Goal: Transaction & Acquisition: Obtain resource

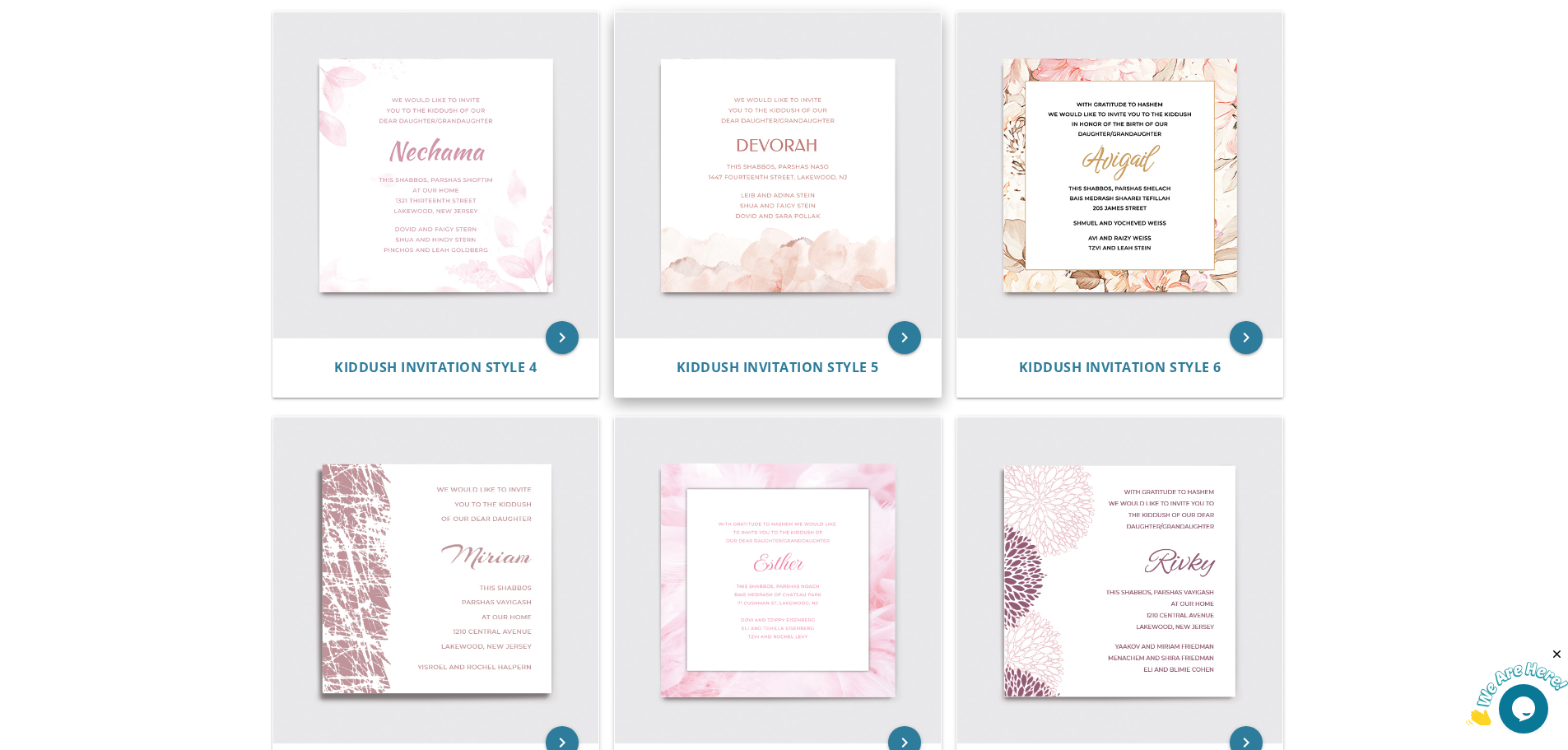
scroll to position [741, 0]
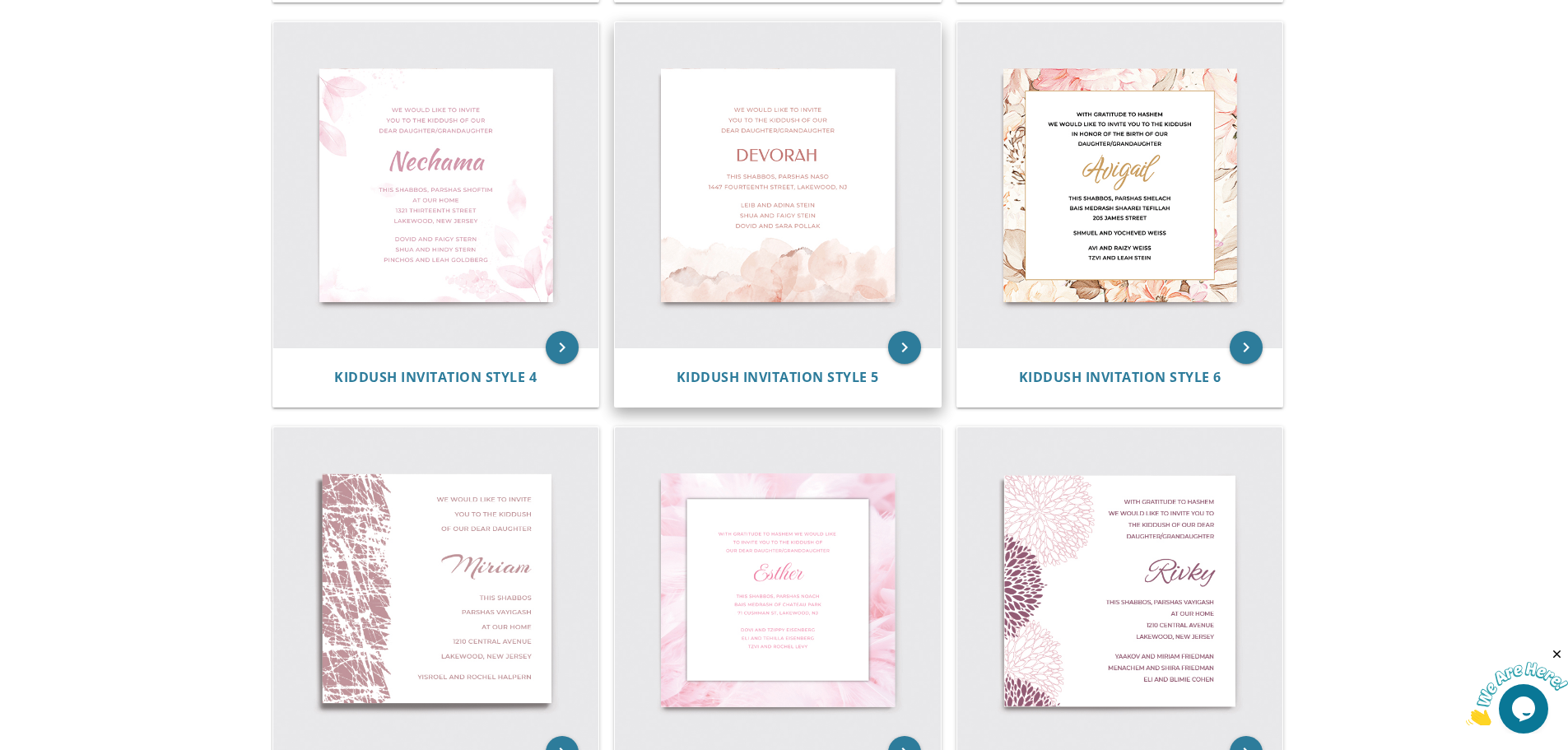
click at [792, 265] on img at bounding box center [777, 185] width 326 height 326
click at [892, 342] on icon "keyboard_arrow_right" at bounding box center [904, 347] width 33 height 33
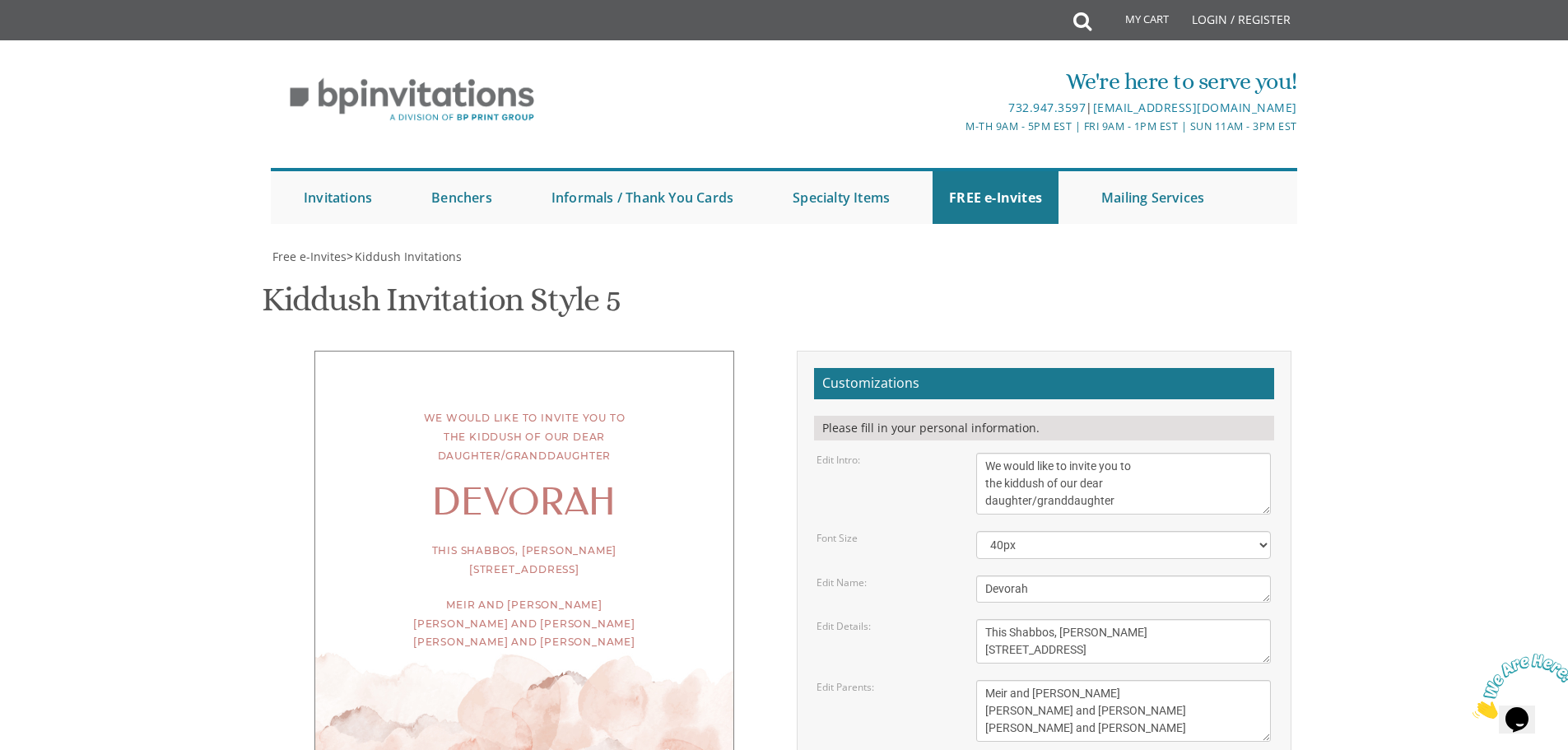
scroll to position [82, 0]
click at [1037, 575] on textarea "Devorah" at bounding box center [1122, 589] width 294 height 27
type textarea "Rachelli"
click at [1331, 573] on body "My Cart Total: View Cart Item(s) Submit My Cart Total: View Cart Item(s) Login …" at bounding box center [784, 677] width 1568 height 1353
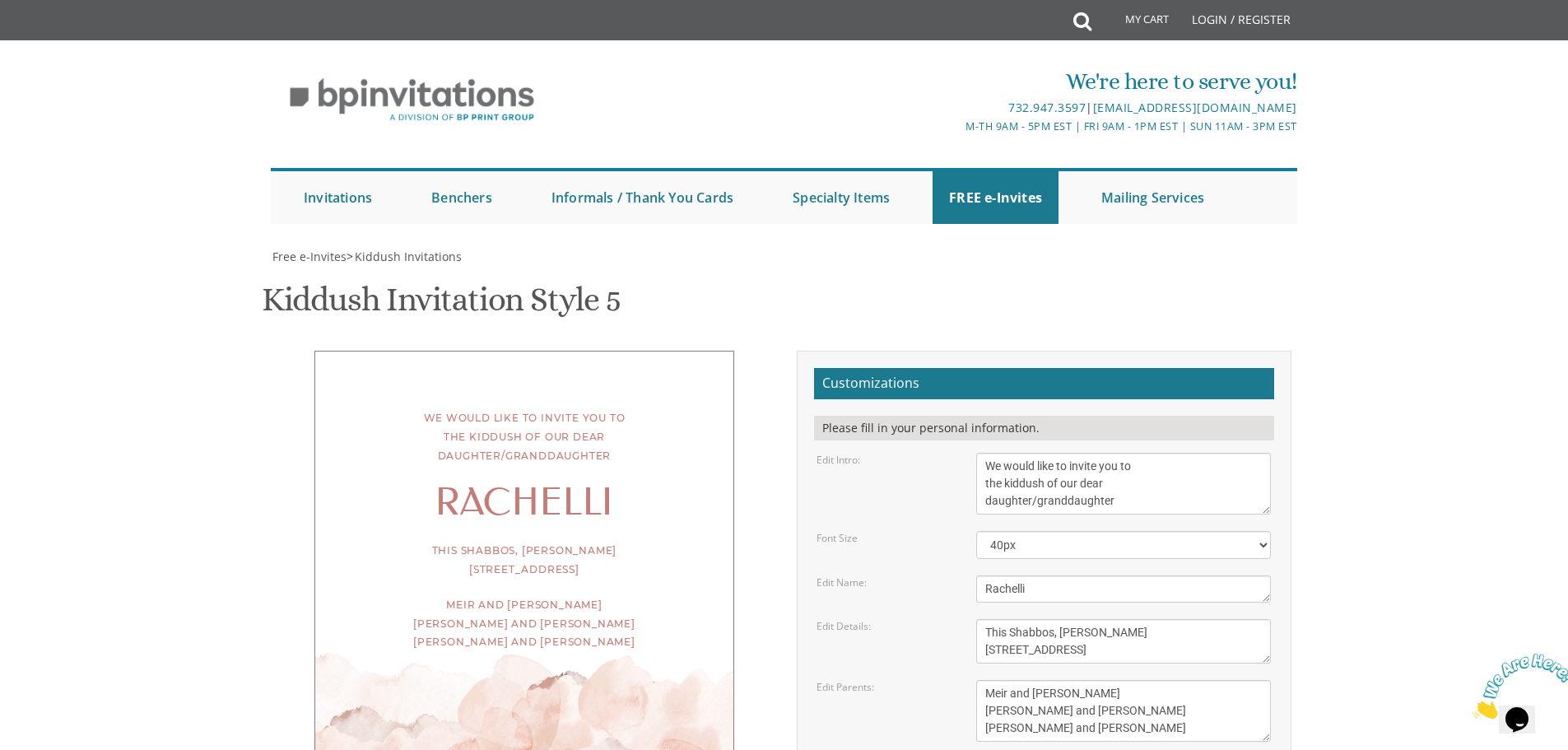
click at [1137, 619] on textarea "This Shabbos, [PERSON_NAME] [STREET_ADDRESS]" at bounding box center [1122, 640] width 294 height 44
click at [1221, 619] on textarea "This Shabbos, [PERSON_NAME] [STREET_ADDRESS]" at bounding box center [1122, 640] width 294 height 44
type textarea "This Shabbos, [PERSON_NAME] [STREET_ADDRESS]"
click at [1109, 680] on textarea "Meir and [PERSON_NAME] [PERSON_NAME] and [PERSON_NAME] [PERSON_NAME] and [PERSO…" at bounding box center [1122, 710] width 294 height 62
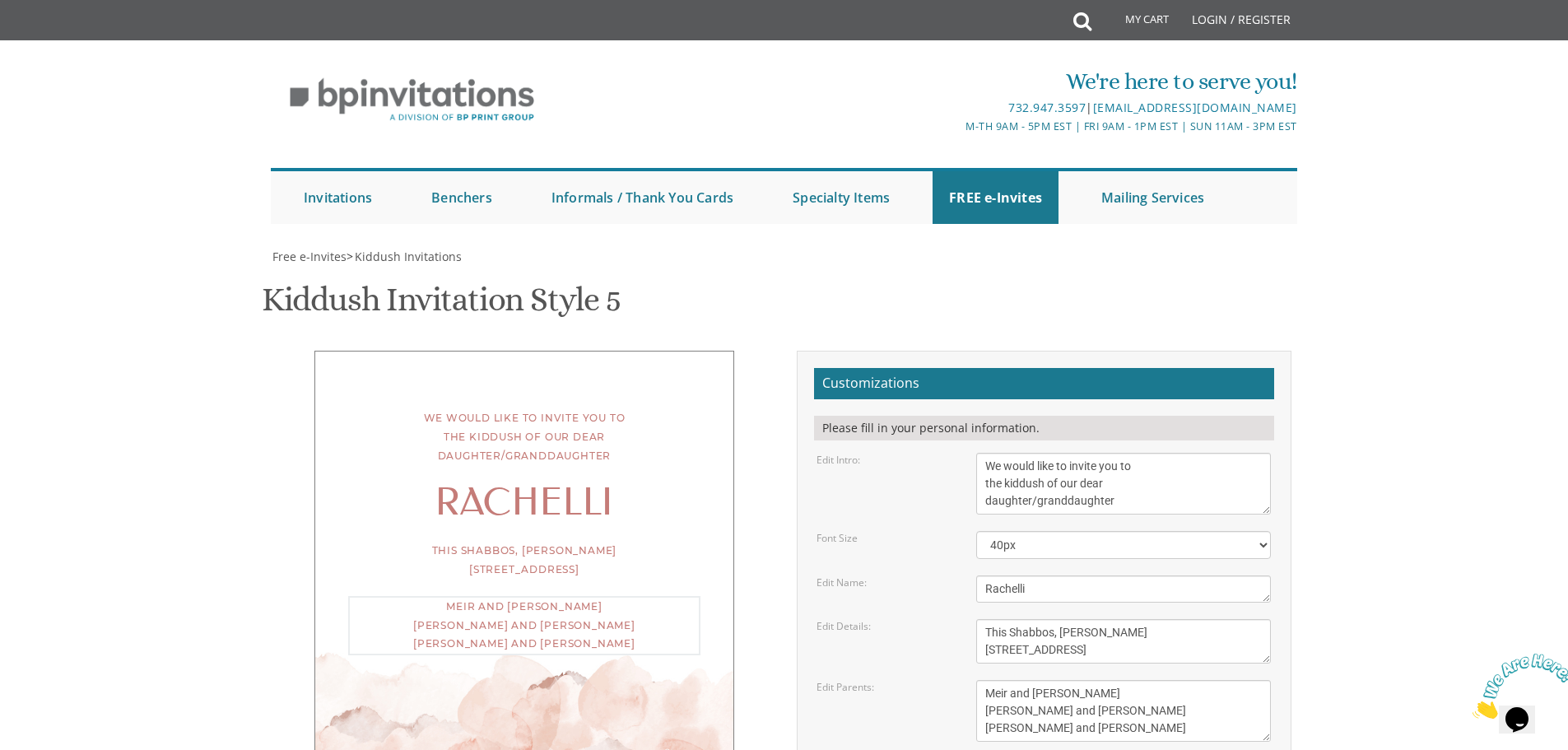
click at [1109, 680] on textarea "Meir and [PERSON_NAME] [PERSON_NAME] and [PERSON_NAME] [PERSON_NAME] and [PERSO…" at bounding box center [1122, 710] width 294 height 62
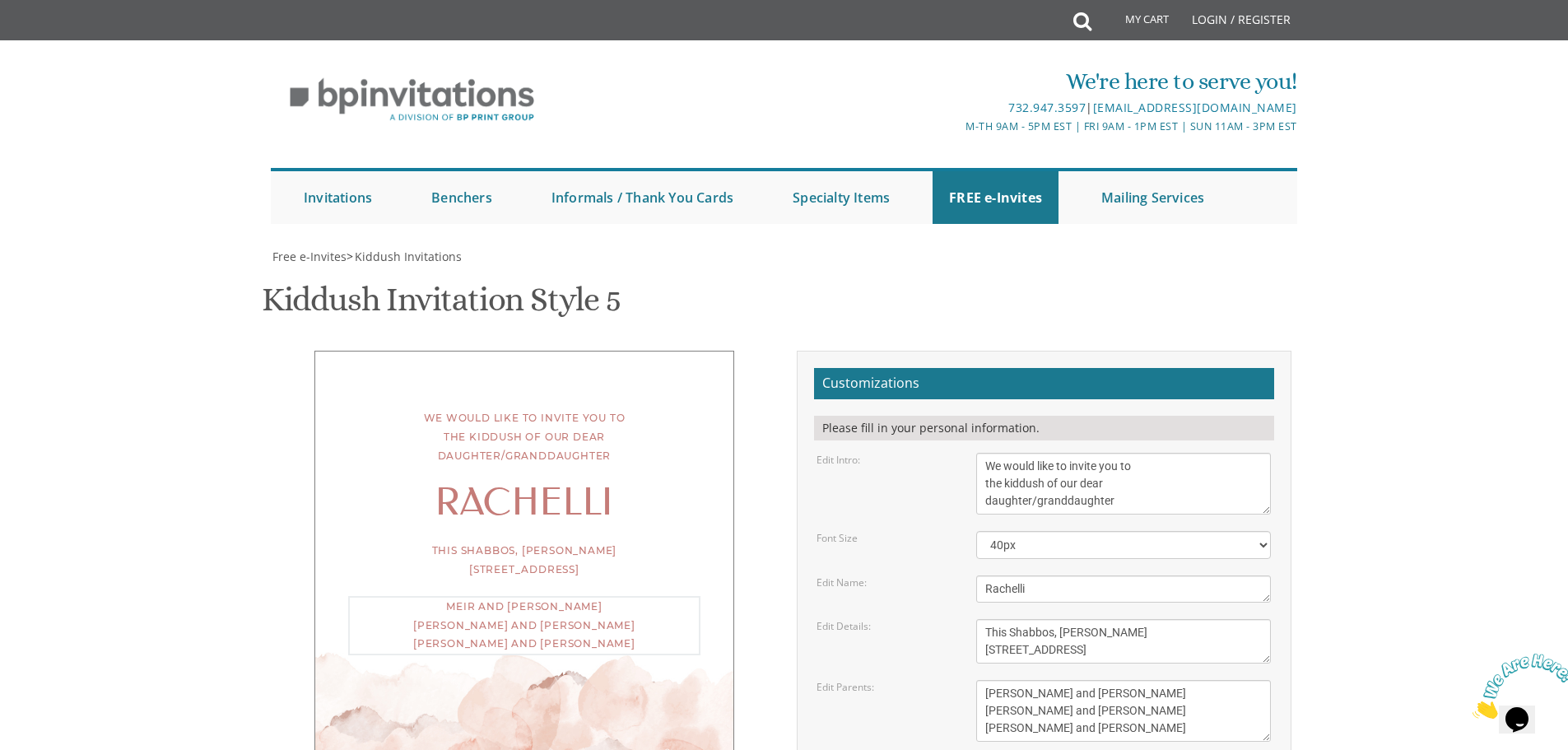
click at [1138, 680] on textarea "Meir and [PERSON_NAME] [PERSON_NAME] and [PERSON_NAME] [PERSON_NAME] and [PERSO…" at bounding box center [1122, 710] width 294 height 62
drag, startPoint x: 1086, startPoint y: 656, endPoint x: 983, endPoint y: 632, distance: 105.8
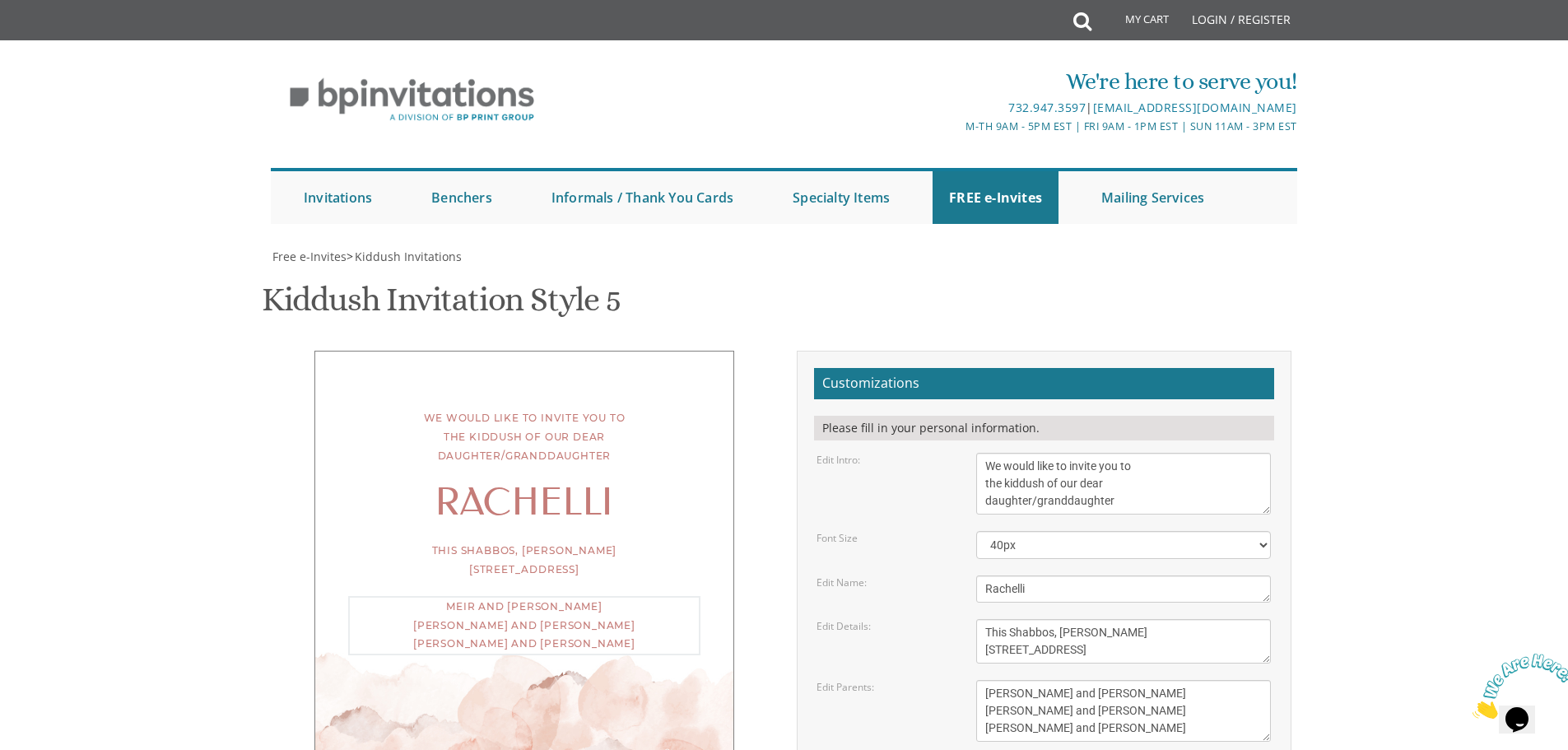
click at [983, 680] on textarea "Meir and [PERSON_NAME] [PERSON_NAME] and [PERSON_NAME] [PERSON_NAME] and [PERSO…" at bounding box center [1122, 710] width 294 height 62
type textarea "[PERSON_NAME] and [PERSON_NAME] [PERSON_NAME]"
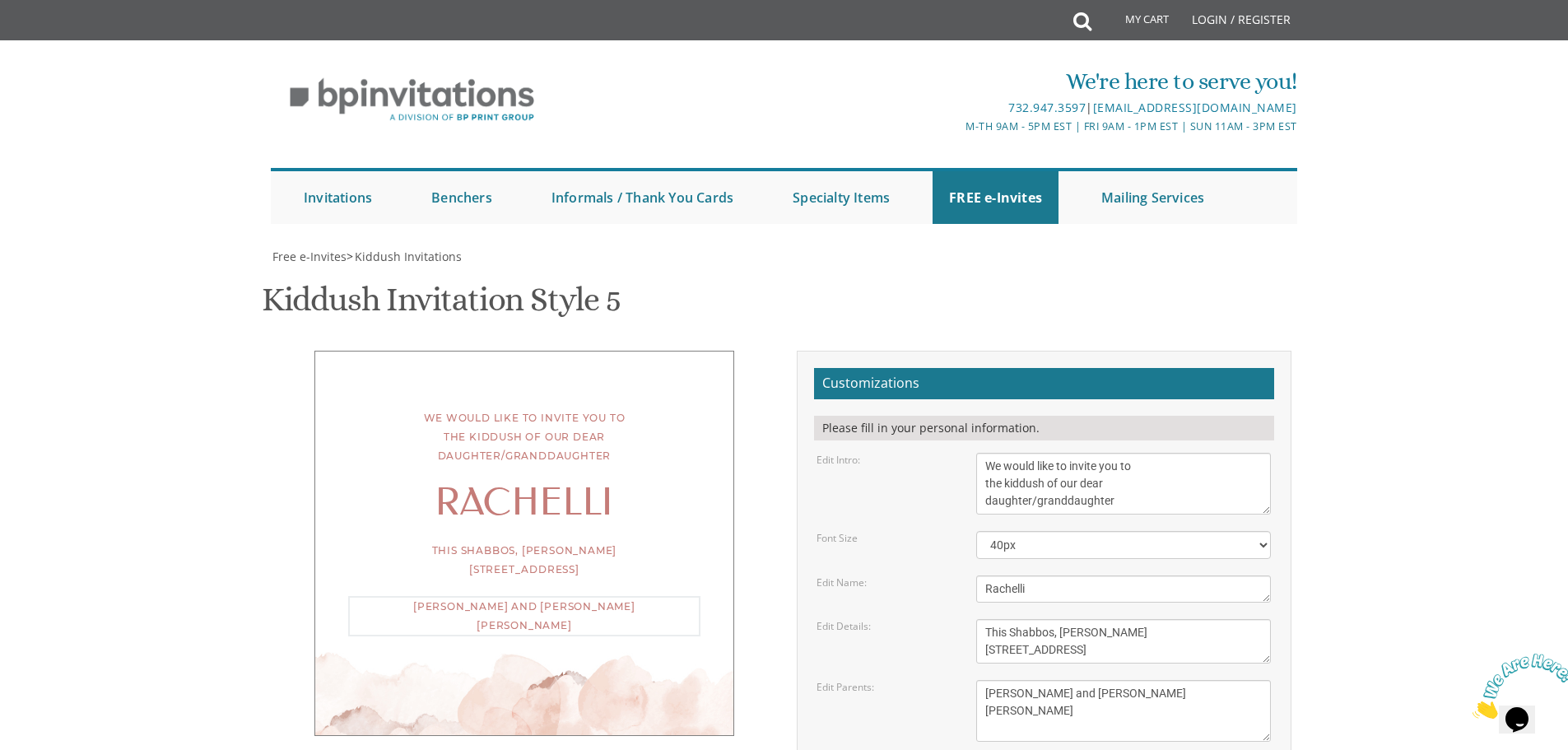
click at [1149, 619] on textarea "This Shabbos, [PERSON_NAME] [STREET_ADDRESS]" at bounding box center [1122, 640] width 294 height 44
drag, startPoint x: 1180, startPoint y: 487, endPoint x: 980, endPoint y: 493, distance: 200.1
click at [980, 619] on textarea "This Shabbos, [PERSON_NAME] [STREET_ADDRESS]" at bounding box center [1122, 640] width 294 height 44
paste textarea "Presidentials estates. [STREET_ADDRESS] [GEOGRAPHIC_DATA]. Sefard"
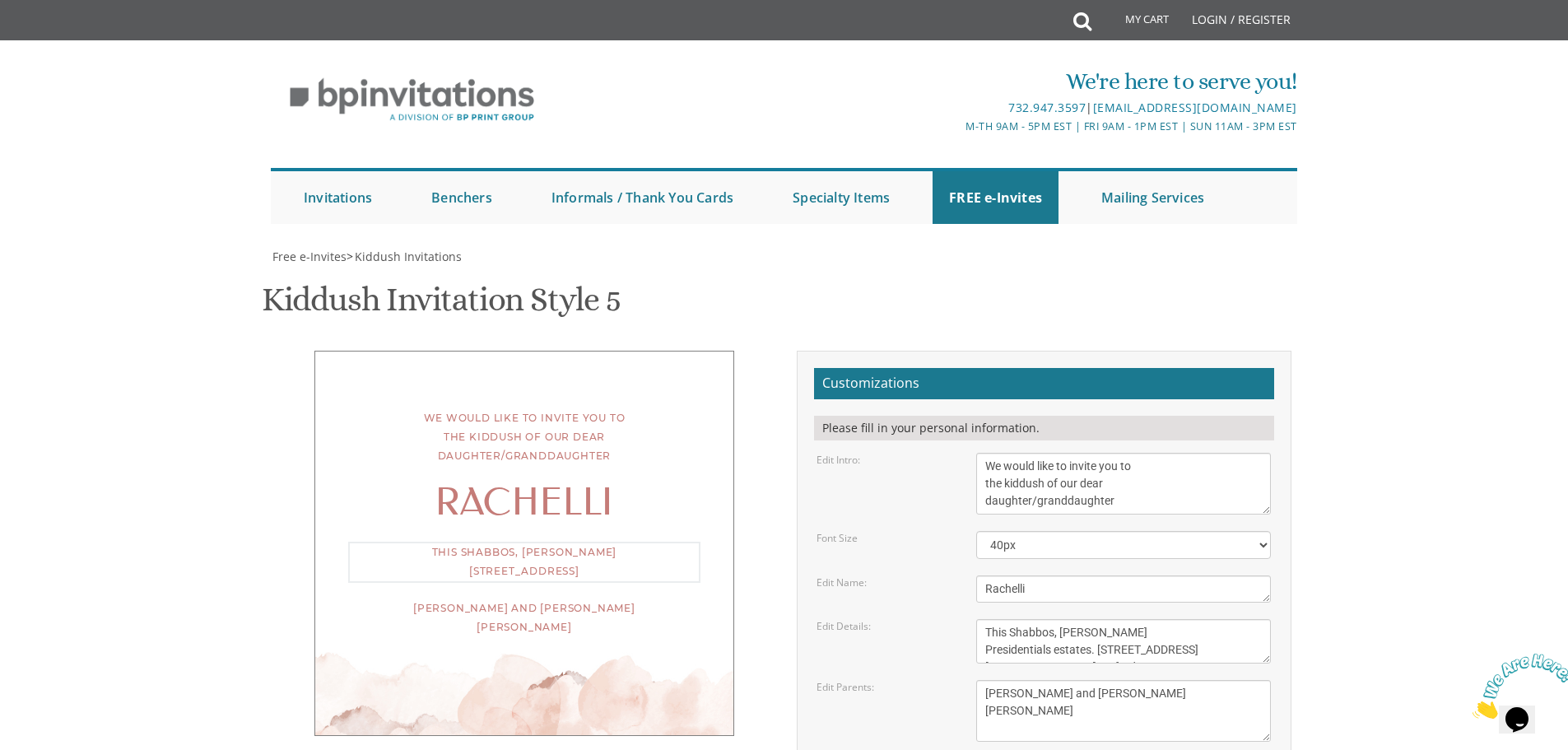
click at [1051, 619] on textarea "This Shabbos, [PERSON_NAME] [STREET_ADDRESS]" at bounding box center [1122, 640] width 294 height 44
click at [1096, 619] on textarea "This Shabbos, [PERSON_NAME] [STREET_ADDRESS]" at bounding box center [1122, 640] width 294 height 44
drag, startPoint x: 1102, startPoint y: 494, endPoint x: 982, endPoint y: 471, distance: 122.2
click at [982, 619] on textarea "This Shabbos, [PERSON_NAME] [STREET_ADDRESS]" at bounding box center [1122, 640] width 294 height 44
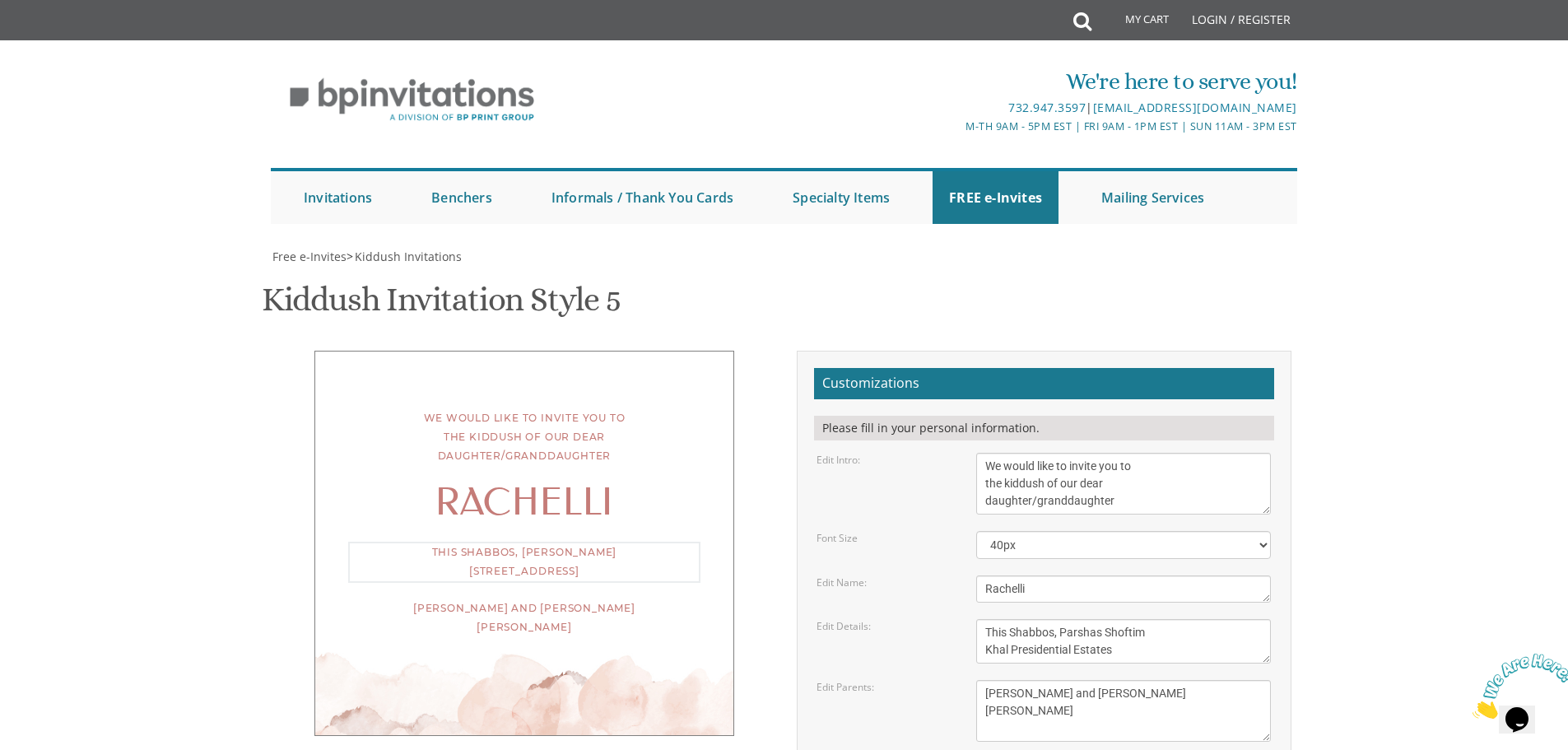
scroll to position [13, 0]
click at [917, 680] on div "Edit Parents: [PERSON_NAME] and [PERSON_NAME] [PERSON_NAME] and [PERSON_NAME] […" at bounding box center [1043, 710] width 479 height 62
click at [1115, 619] on textarea "This Shabbos, [PERSON_NAME] [STREET_ADDRESS]" at bounding box center [1122, 640] width 294 height 44
type textarea "This Shabbos, Parshas Shoftim Khal Presidential Estates Sfard [STREET_ADDRESS]"
click at [937, 680] on div "Edit Parents: [PERSON_NAME] and [PERSON_NAME] [PERSON_NAME] and [PERSON_NAME] […" at bounding box center [1043, 710] width 479 height 62
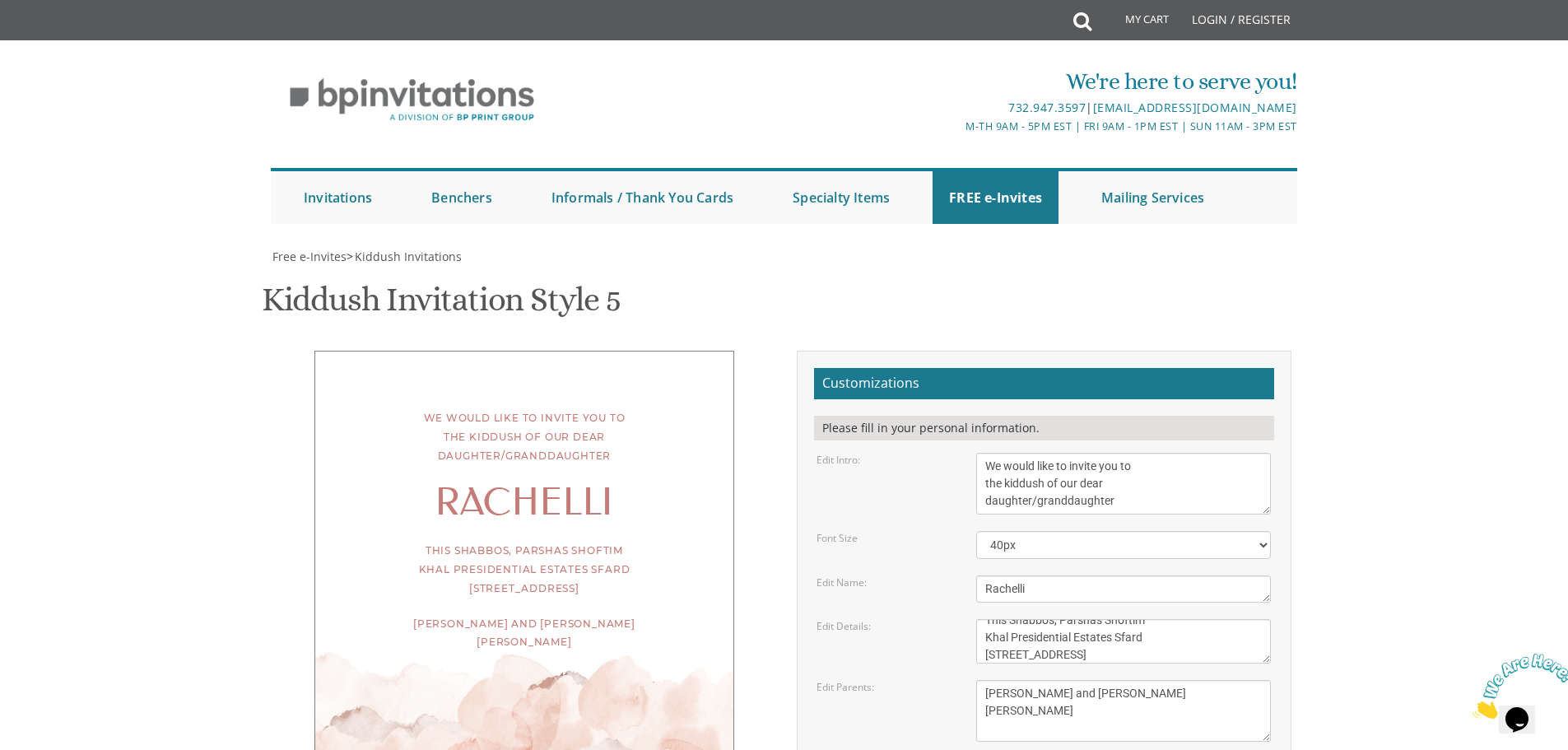
scroll to position [0, 0]
click at [1261, 531] on select "30px 40px 50px 60px" at bounding box center [1122, 545] width 294 height 28
click at [976, 531] on select "30px 40px 50px 60px" at bounding box center [1122, 545] width 294 height 28
click at [1261, 531] on select "30px 40px 50px 60px" at bounding box center [1122, 545] width 294 height 28
select select "40px"
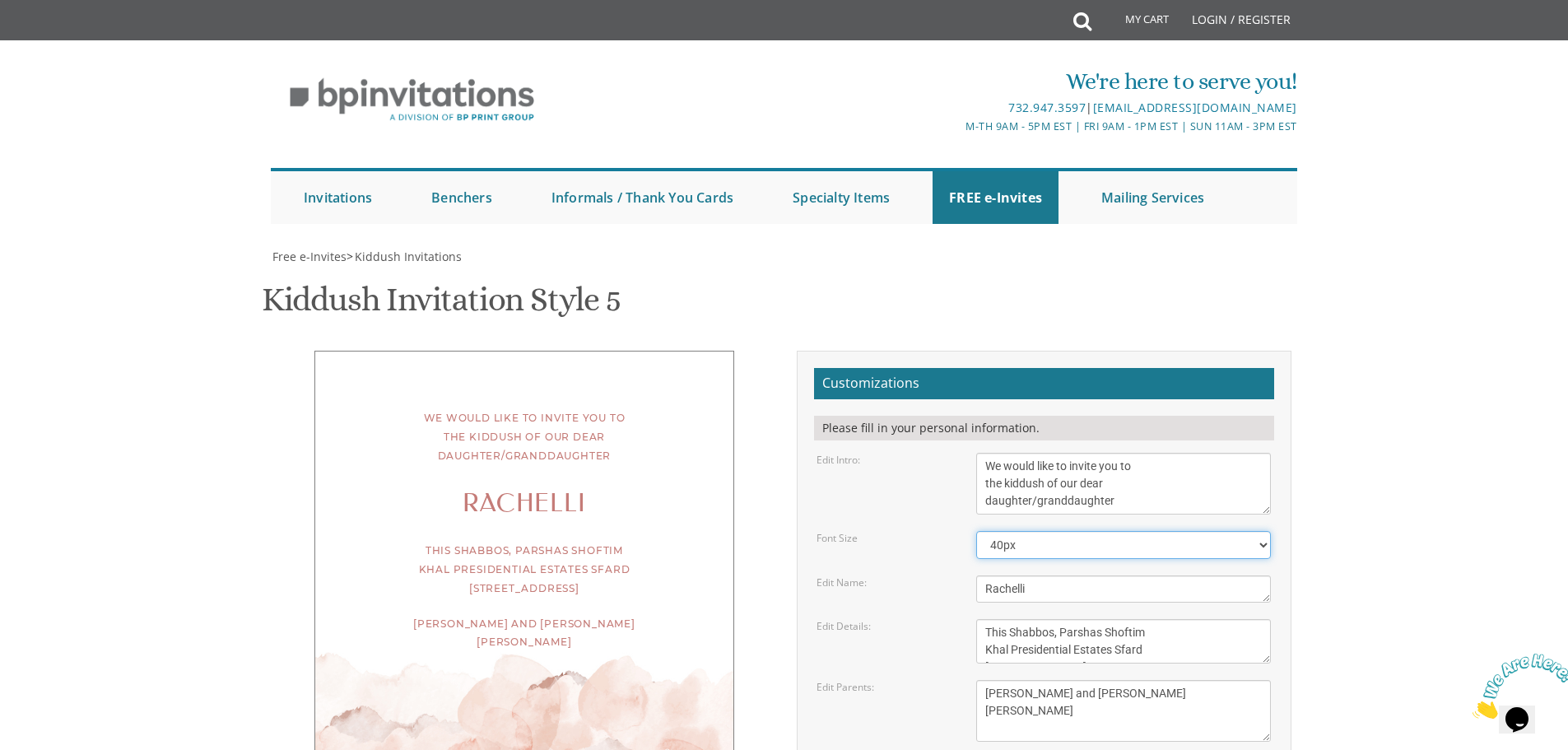
click at [976, 531] on select "30px 40px 50px 60px" at bounding box center [1122, 545] width 294 height 28
click at [1115, 582] on form "Customizations Please fill in your personal information. Edit Intro: We would l…" at bounding box center [1043, 627] width 460 height 519
click at [1353, 509] on body "My Cart Total: View Cart Item(s) Submit My Cart Total: View Cart Item(s) Login …" at bounding box center [784, 677] width 1568 height 1353
click at [987, 680] on textarea "Meir and [PERSON_NAME] [PERSON_NAME] and [PERSON_NAME] [PERSON_NAME] and [PERSO…" at bounding box center [1122, 710] width 294 height 62
click at [984, 680] on textarea "Meir and [PERSON_NAME] [PERSON_NAME] and [PERSON_NAME] [PERSON_NAME] and [PERSO…" at bounding box center [1122, 710] width 294 height 62
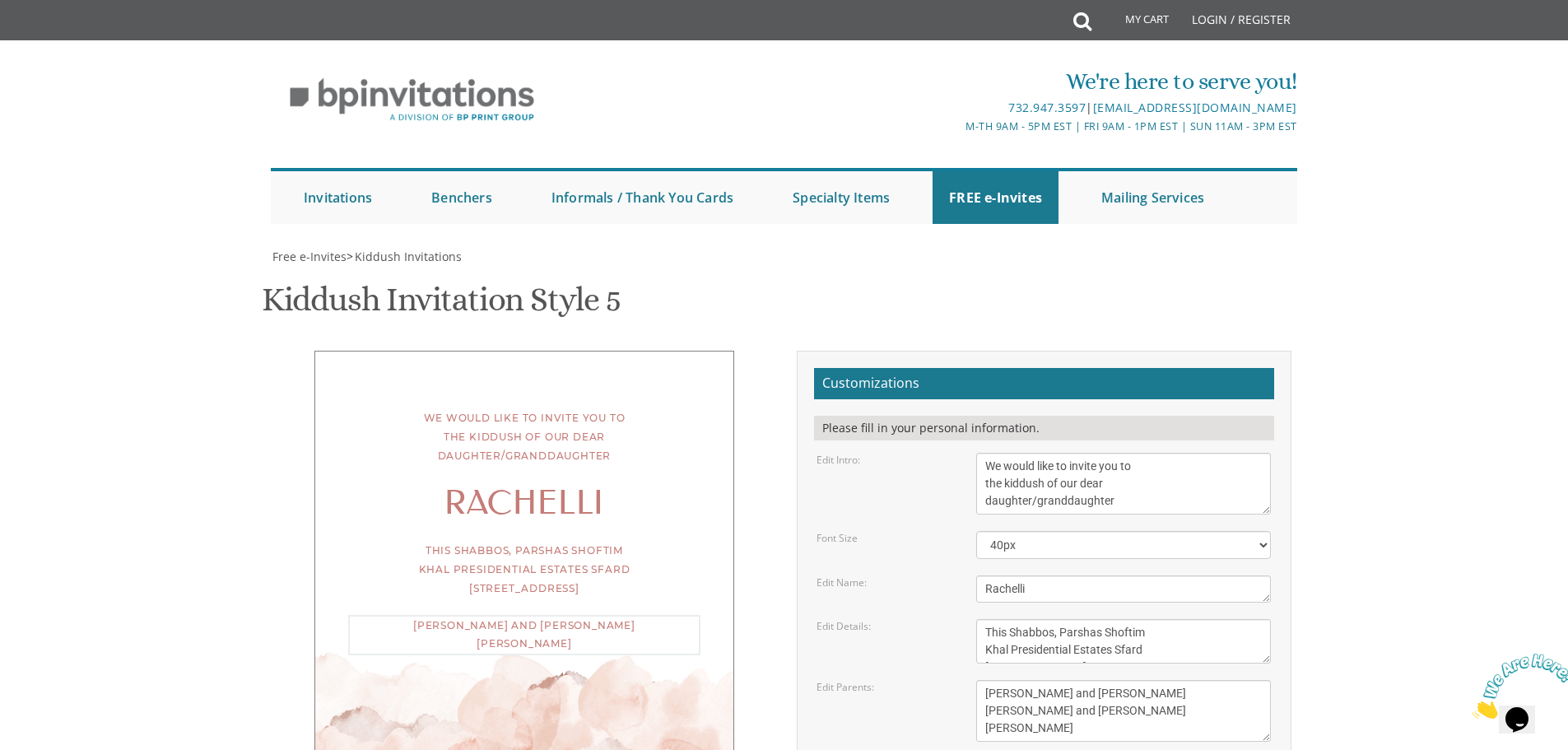
click at [913, 680] on div "Edit Parents: [PERSON_NAME] and [PERSON_NAME] [PERSON_NAME] and [PERSON_NAME] […" at bounding box center [1043, 710] width 479 height 62
click at [1066, 680] on textarea "Meir and [PERSON_NAME] [PERSON_NAME] and [PERSON_NAME] [PERSON_NAME] and [PERSO…" at bounding box center [1122, 710] width 294 height 62
click at [1067, 680] on textarea "Meir and [PERSON_NAME] [PERSON_NAME] and [PERSON_NAME] [PERSON_NAME] and [PERSO…" at bounding box center [1122, 710] width 294 height 62
drag, startPoint x: 1067, startPoint y: 612, endPoint x: 956, endPoint y: 599, distance: 111.8
click at [956, 680] on div "Edit Parents: [PERSON_NAME] and [PERSON_NAME] [PERSON_NAME] and [PERSON_NAME] […" at bounding box center [1043, 710] width 479 height 62
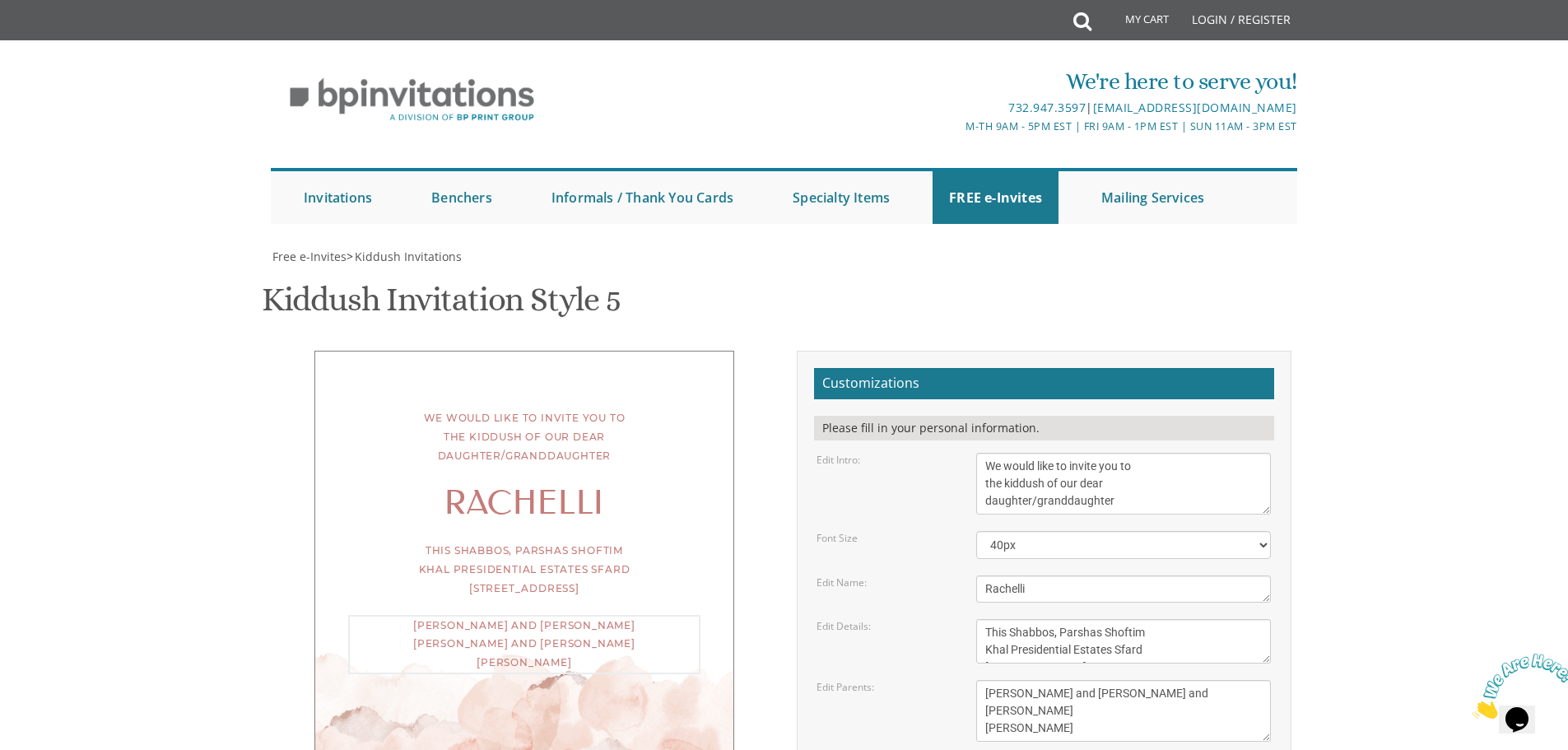
click at [878, 680] on div "Edit Parents: [PERSON_NAME] and [PERSON_NAME] [PERSON_NAME] and [PERSON_NAME] […" at bounding box center [1043, 710] width 479 height 62
click at [1118, 680] on textarea "Meir and [PERSON_NAME] [PERSON_NAME] and [PERSON_NAME] [PERSON_NAME] and [PERSO…" at bounding box center [1122, 710] width 294 height 62
drag, startPoint x: 1105, startPoint y: 612, endPoint x: 974, endPoint y: 614, distance: 131.0
click at [974, 680] on div "Meir and [PERSON_NAME] [PERSON_NAME] and [PERSON_NAME] [PERSON_NAME] and [PERSO…" at bounding box center [1123, 710] width 320 height 62
click at [101, 546] on body "My Cart Total: View Cart Item(s) Submit My Cart Total: View Cart Item(s) Login …" at bounding box center [784, 677] width 1568 height 1353
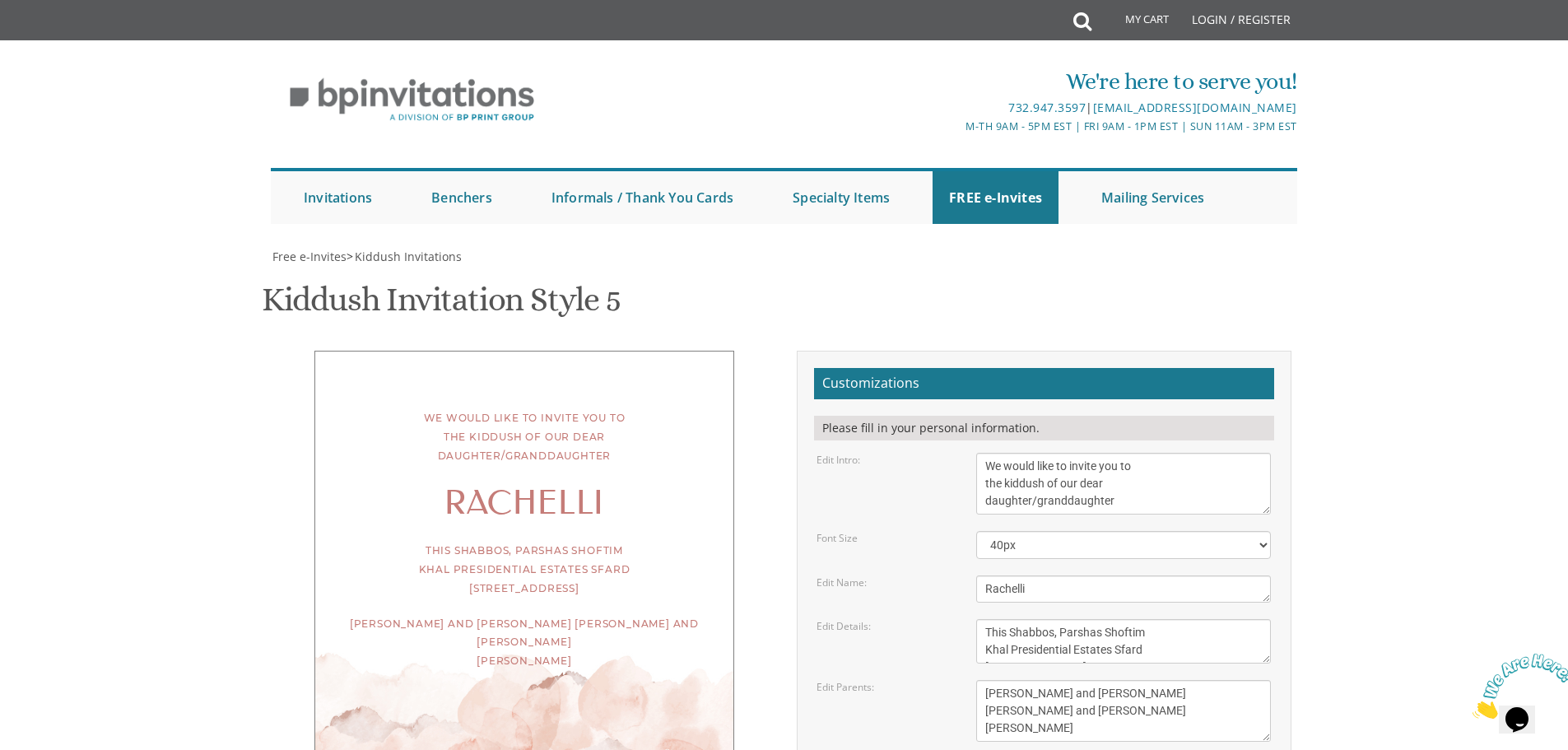
scroll to position [164, 0]
click at [1115, 680] on textarea "Meir and [PERSON_NAME] [PERSON_NAME] and [PERSON_NAME] [PERSON_NAME] and [PERSO…" at bounding box center [1122, 710] width 294 height 62
type textarea "[PERSON_NAME] and [PERSON_NAME] [PERSON_NAME] and [PERSON_NAME] [PERSON_NAME]"
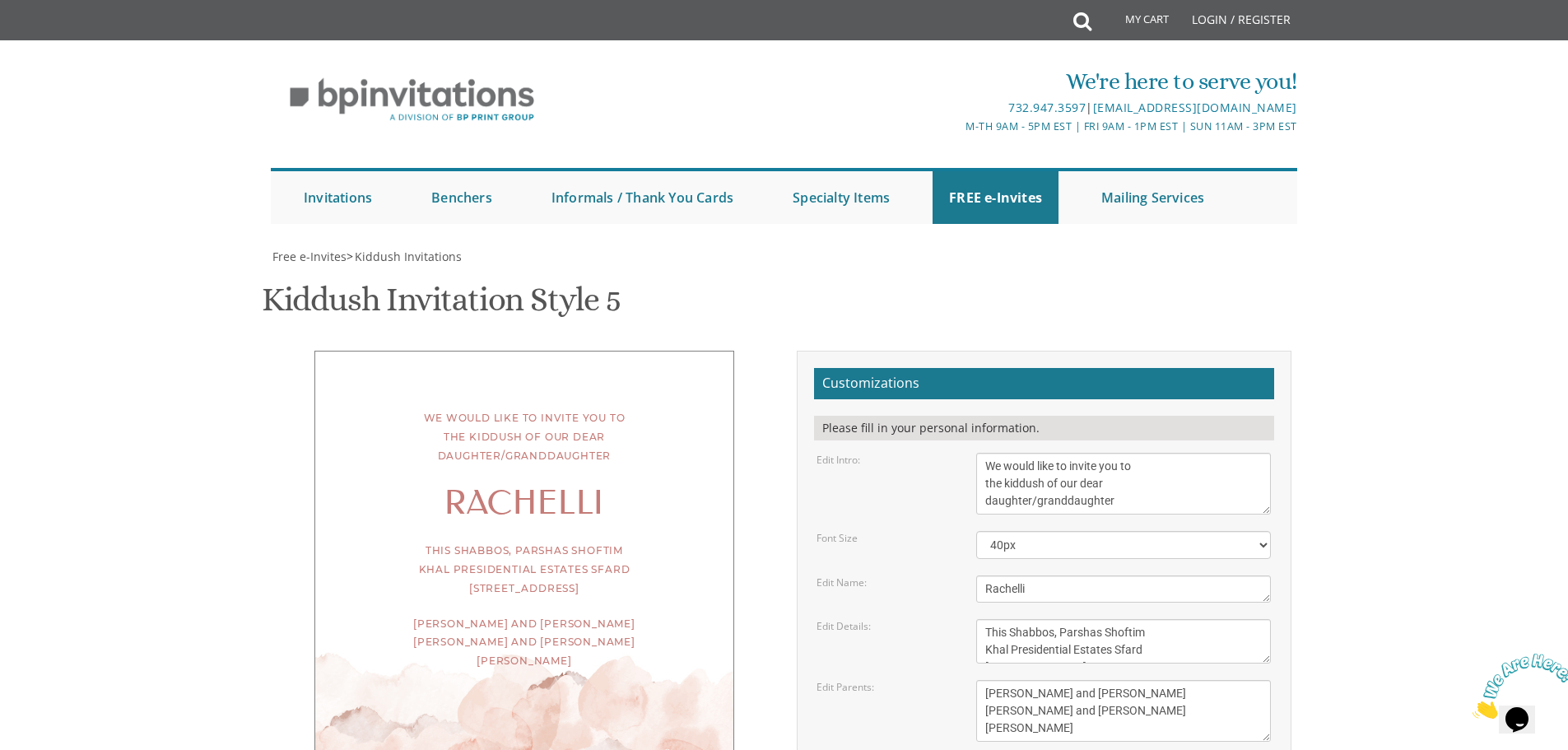
click at [886, 413] on form "Customizations Please fill in your personal information. Edit Intro: We would l…" at bounding box center [1043, 627] width 460 height 519
type input "[EMAIL_ADDRESS][DOMAIN_NAME]"
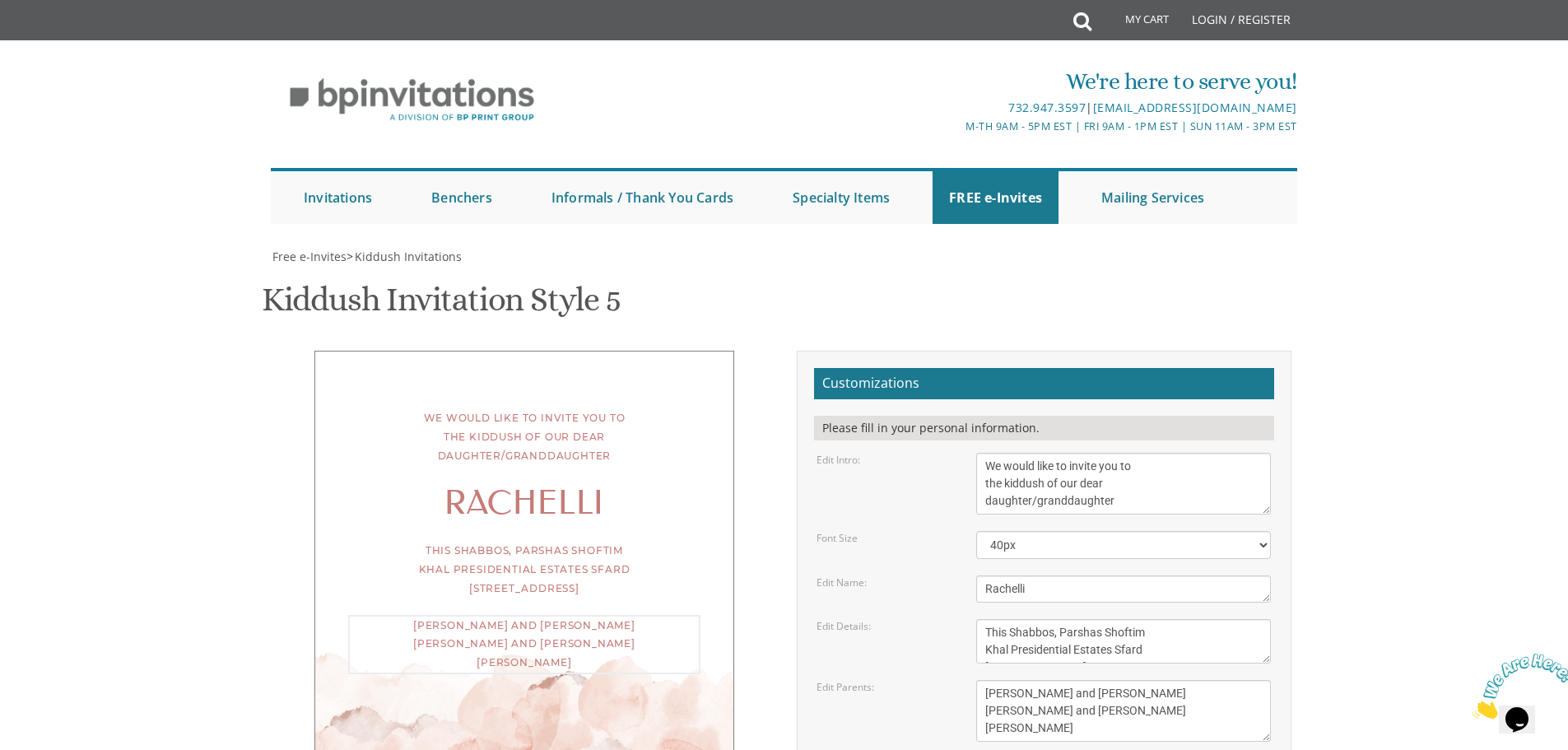
drag, startPoint x: 1064, startPoint y: 366, endPoint x: 943, endPoint y: 351, distance: 121.9
click at [943, 680] on div "Edit Parents: [PERSON_NAME] and [PERSON_NAME] [PERSON_NAME] and [PERSON_NAME] […" at bounding box center [1043, 710] width 479 height 62
type textarea "[PERSON_NAME] and [PERSON_NAME] and [PERSON_NAME] [PERSON_NAME]"
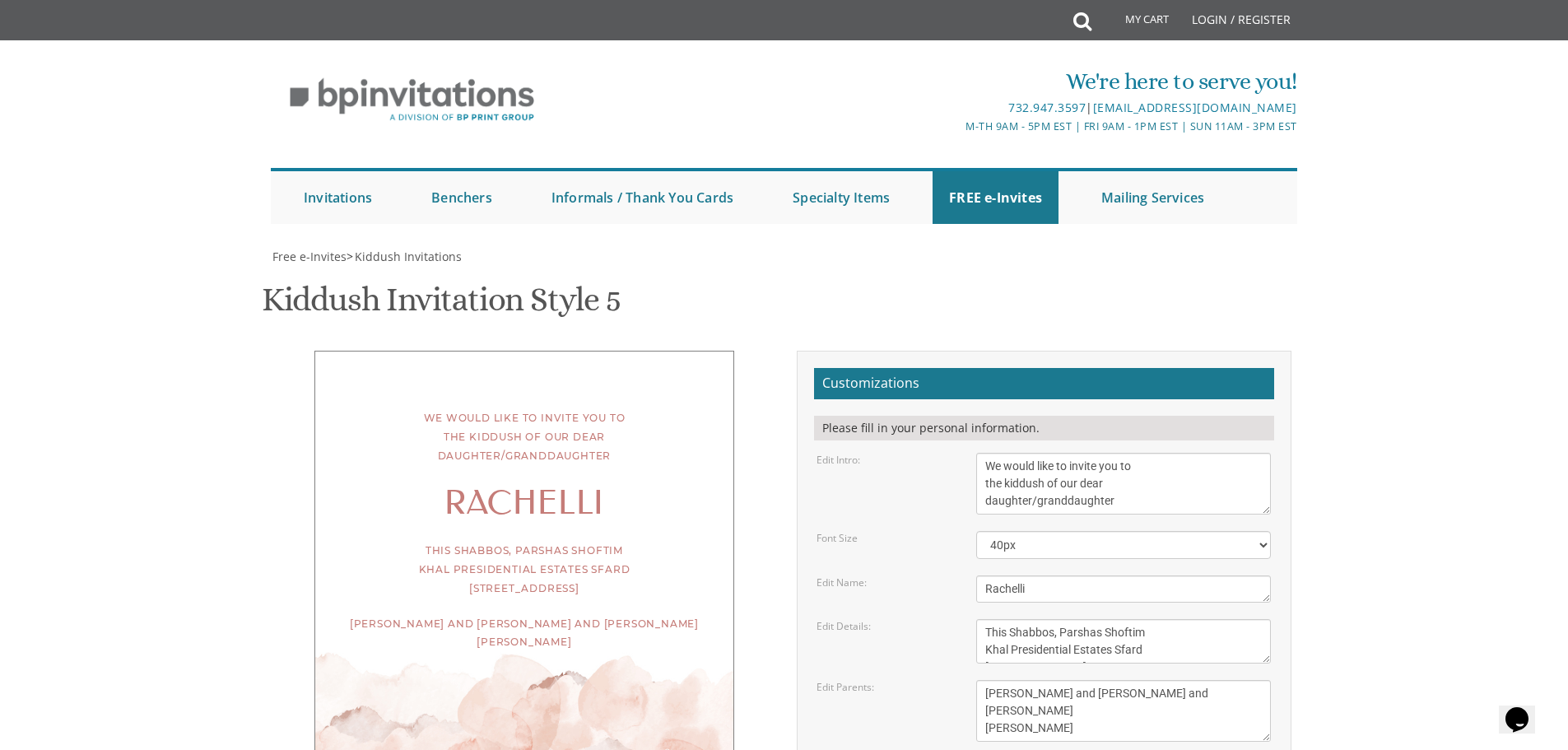
click at [670, 600] on div "We would like to invite you to the kiddush of our dear daughter/granddaughter R…" at bounding box center [784, 641] width 1045 height 582
